Goal: Task Accomplishment & Management: Manage account settings

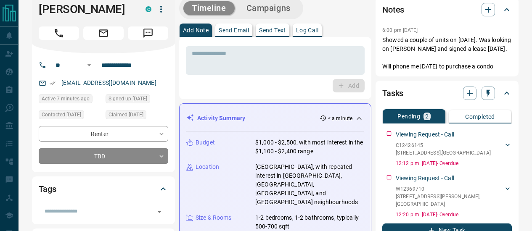
scroll to position [17, 0]
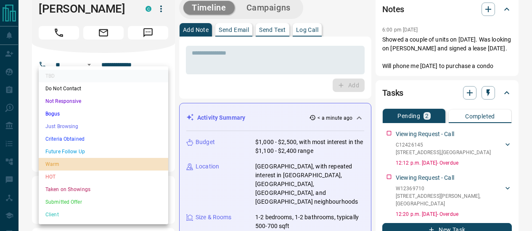
click at [53, 164] on li "Warm" at bounding box center [104, 164] width 130 height 13
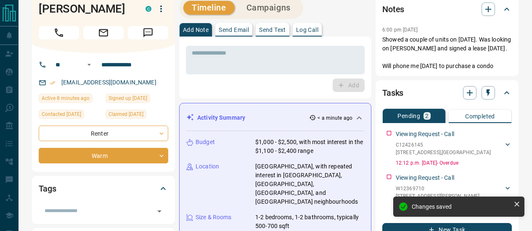
type input "*"
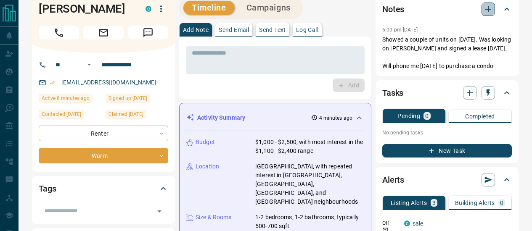
click at [489, 8] on icon "button" at bounding box center [488, 9] width 10 height 10
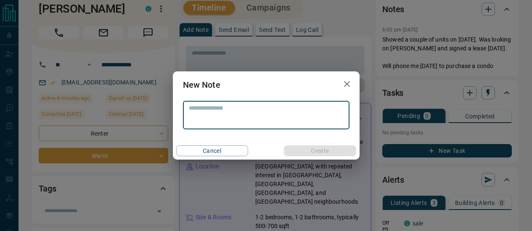
type textarea "*"
type textarea "**********"
click at [310, 149] on button "Create" at bounding box center [320, 151] width 72 height 11
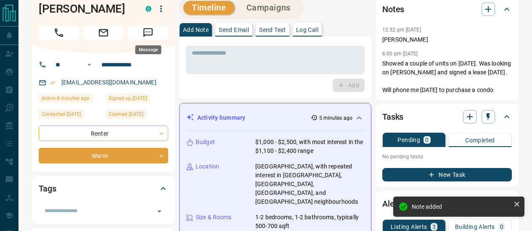
scroll to position [0, 0]
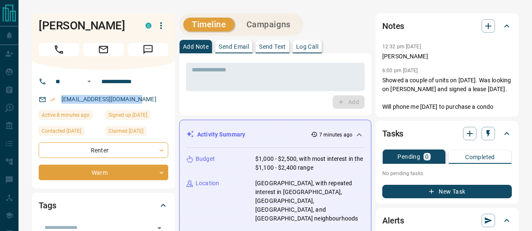
drag, startPoint x: 60, startPoint y: 98, endPoint x: 148, endPoint y: 102, distance: 88.4
click at [148, 102] on div "[EMAIL_ADDRESS][DOMAIN_NAME]" at bounding box center [104, 100] width 130 height 14
copy link "[EMAIL_ADDRESS][DOMAIN_NAME]"
click at [488, 27] on icon "button" at bounding box center [488, 26] width 6 height 6
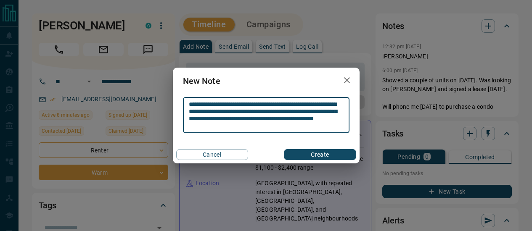
type textarea "**********"
click at [321, 154] on button "Create" at bounding box center [320, 154] width 72 height 11
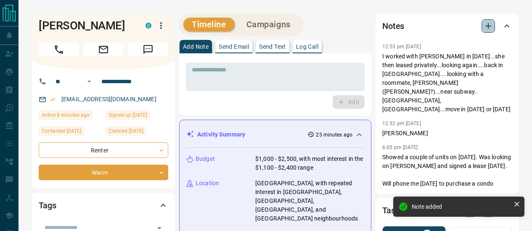
click at [488, 24] on icon "button" at bounding box center [488, 26] width 6 height 6
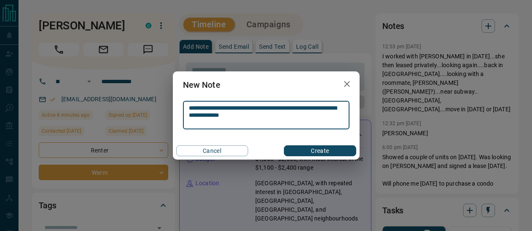
type textarea "**********"
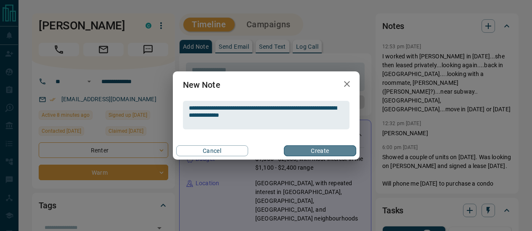
click at [310, 151] on button "Create" at bounding box center [320, 151] width 72 height 11
